Goal: Task Accomplishment & Management: Complete application form

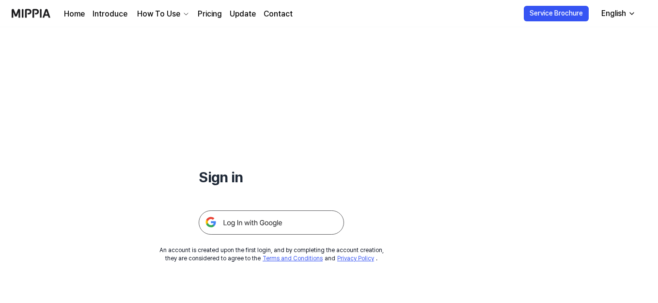
click at [287, 217] on img at bounding box center [271, 222] width 145 height 24
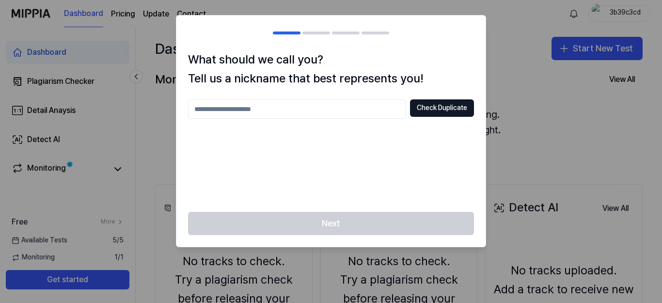
click at [288, 111] on input "text" at bounding box center [297, 108] width 218 height 19
paste input "text"
click at [444, 99] on div "What should we call you? Tell us a nickname that best represents you! Check Dup…" at bounding box center [330, 130] width 309 height 161
click at [343, 106] on input "text" at bounding box center [297, 108] width 218 height 19
paste input "text"
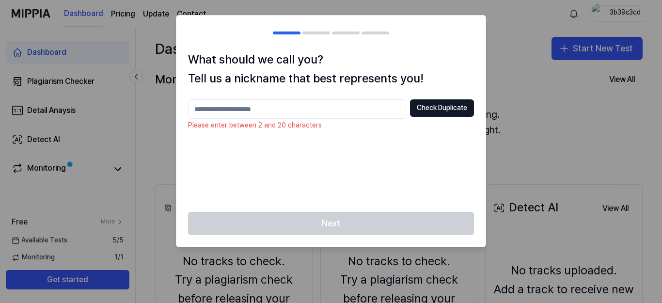
click at [341, 105] on input "text" at bounding box center [297, 108] width 218 height 19
paste input "text"
click at [307, 104] on input "text" at bounding box center [297, 108] width 218 height 19
click at [265, 107] on input "text" at bounding box center [297, 108] width 218 height 19
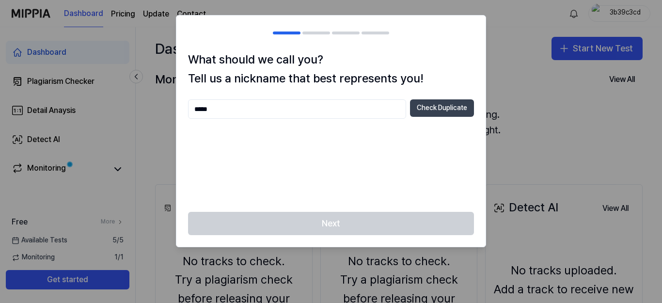
click at [445, 109] on button "Check Duplicate" at bounding box center [442, 107] width 64 height 17
click at [324, 101] on input "*****" at bounding box center [297, 108] width 218 height 19
type input "**********"
click at [447, 115] on button "Check Duplicate" at bounding box center [442, 107] width 64 height 17
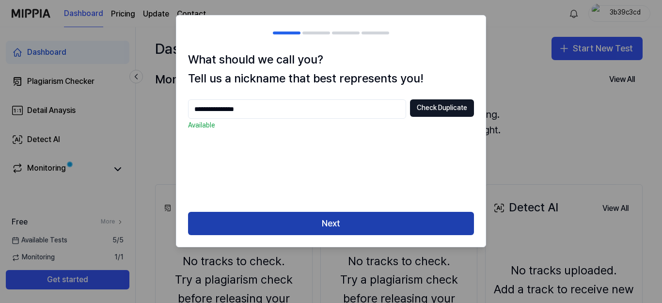
click at [403, 227] on button "Next" at bounding box center [331, 223] width 286 height 23
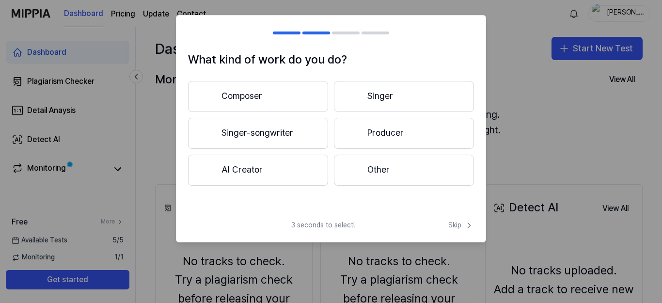
click at [373, 92] on button "Singer" at bounding box center [404, 96] width 140 height 31
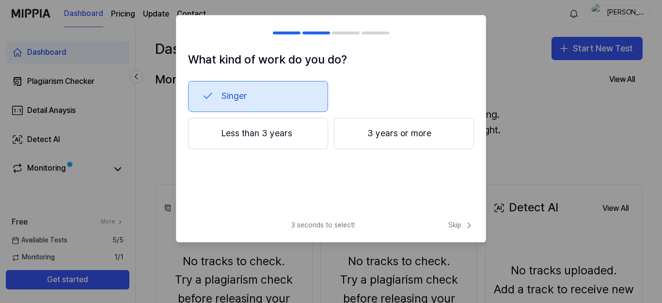
click at [270, 95] on button "Singer" at bounding box center [258, 96] width 140 height 31
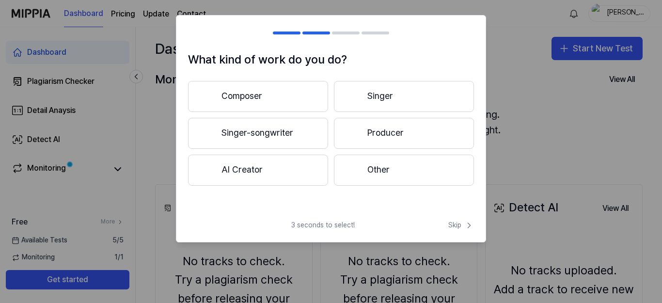
click at [263, 173] on button "AI Creator" at bounding box center [258, 170] width 140 height 31
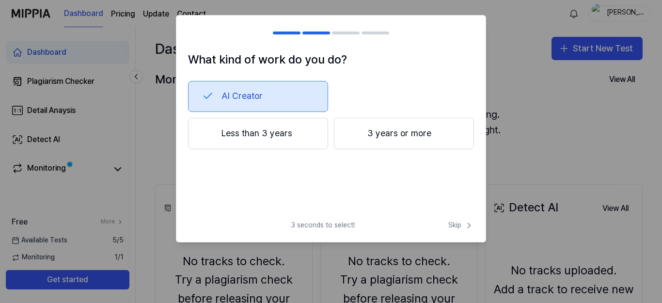
click at [273, 128] on button "Less than 3 years" at bounding box center [258, 134] width 140 height 32
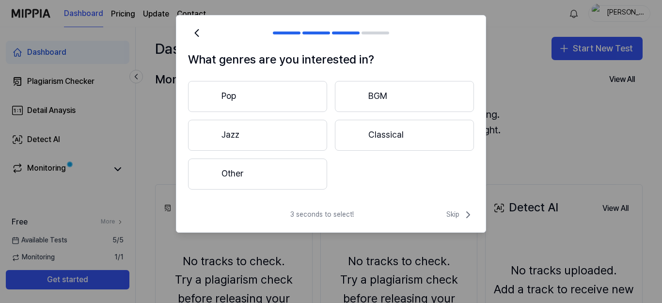
click at [234, 97] on button "Pop" at bounding box center [257, 96] width 139 height 31
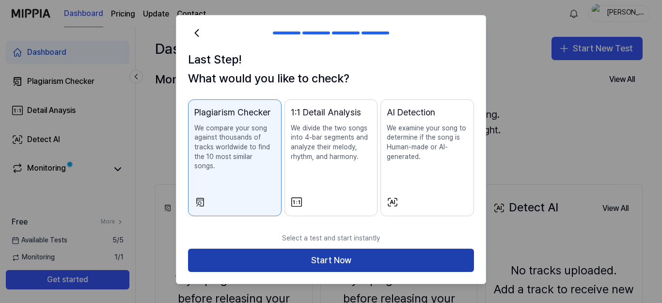
click at [334, 260] on button "Start Now" at bounding box center [331, 260] width 286 height 23
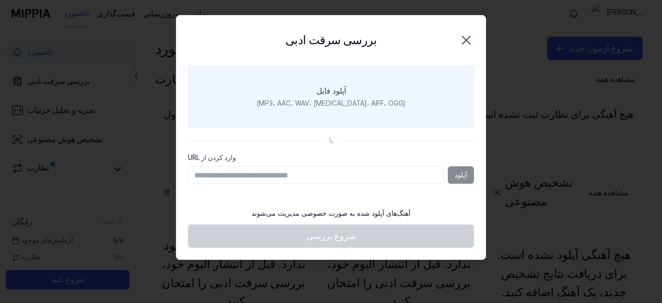
click at [275, 80] on label "آپلود فایل (MP3، AAC، WAV، [MEDICAL_DATA]، AIFF، OGG)" at bounding box center [331, 96] width 286 height 63
click at [0, 0] on input "آپلود فایل (MP3، AAC، WAV، [MEDICAL_DATA]، AIFF، OGG)" at bounding box center [0, 0] width 0 height 0
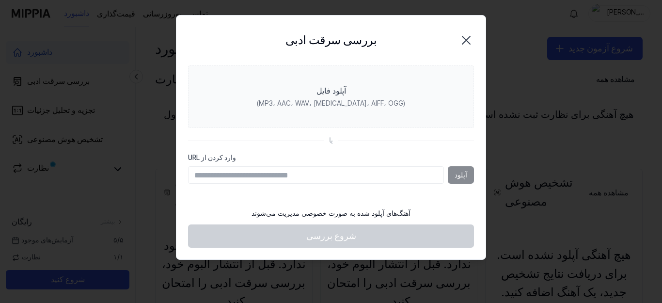
click at [469, 41] on icon "button" at bounding box center [466, 40] width 16 height 16
